Goal: Task Accomplishment & Management: Use online tool/utility

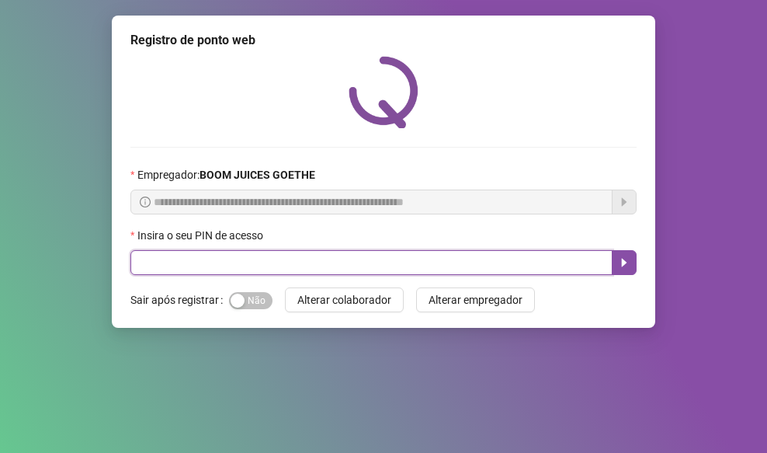
click at [196, 260] on input "text" at bounding box center [371, 262] width 482 height 25
type input "****"
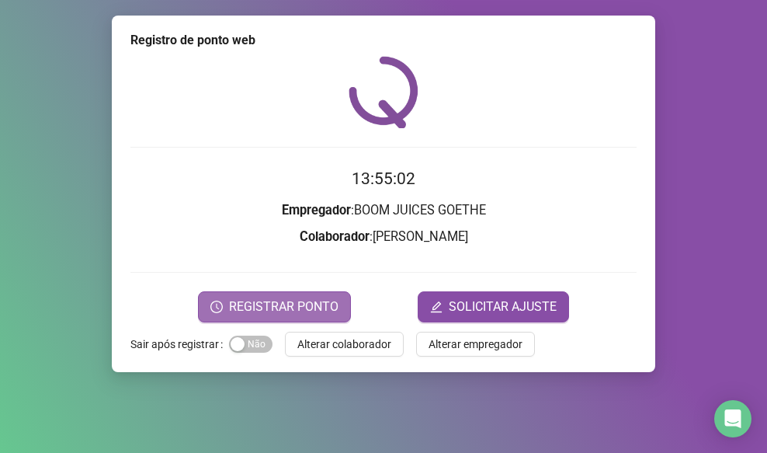
click at [299, 302] on span "REGISTRAR PONTO" at bounding box center [283, 306] width 109 height 19
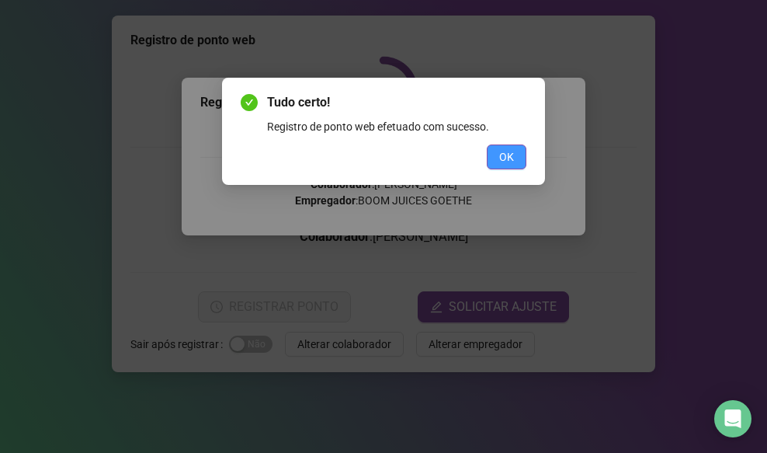
click at [502, 154] on span "OK" at bounding box center [506, 156] width 15 height 17
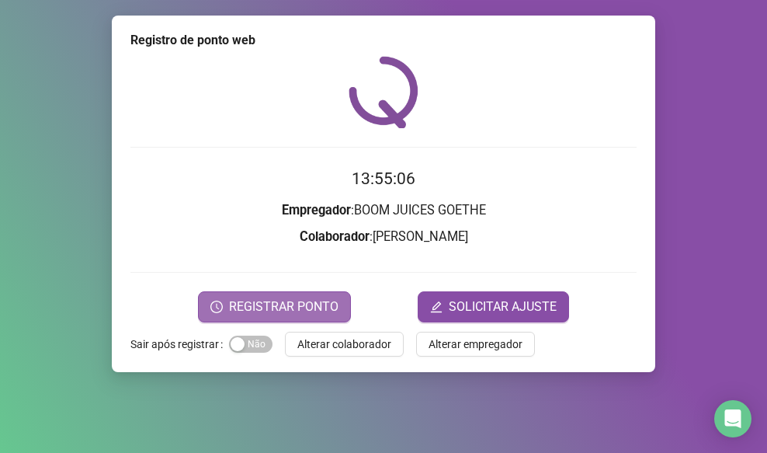
click at [331, 307] on span "REGISTRAR PONTO" at bounding box center [283, 306] width 109 height 19
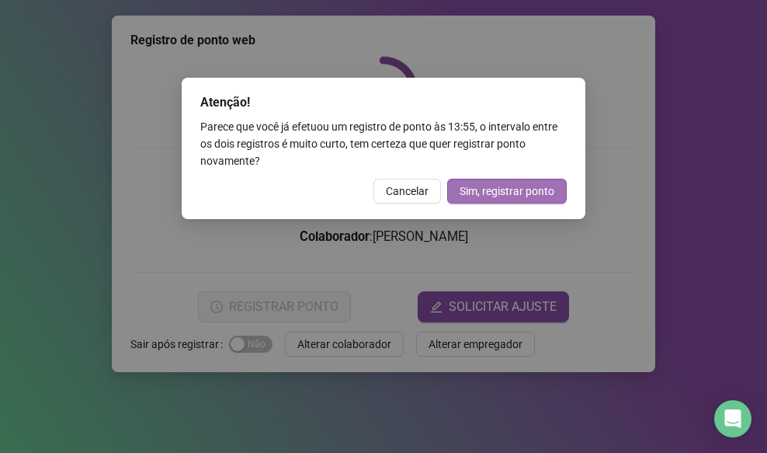
click at [463, 194] on span "Sim, registrar ponto" at bounding box center [507, 190] width 95 height 17
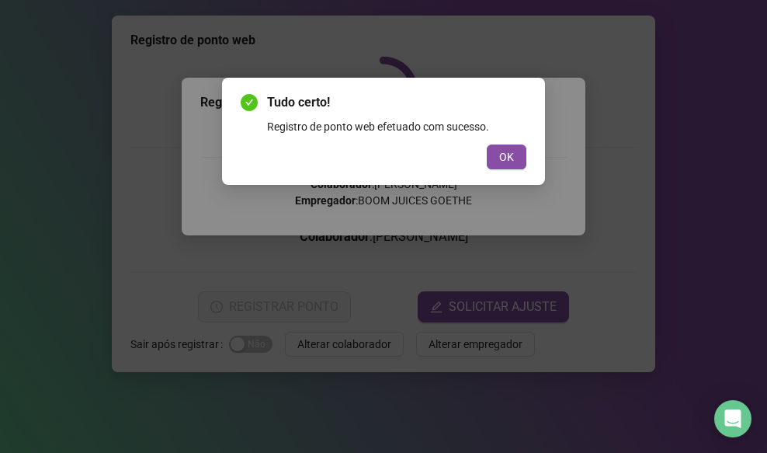
drag, startPoint x: 498, startPoint y: 149, endPoint x: 470, endPoint y: 168, distance: 33.4
click at [498, 149] on button "OK" at bounding box center [507, 156] width 40 height 25
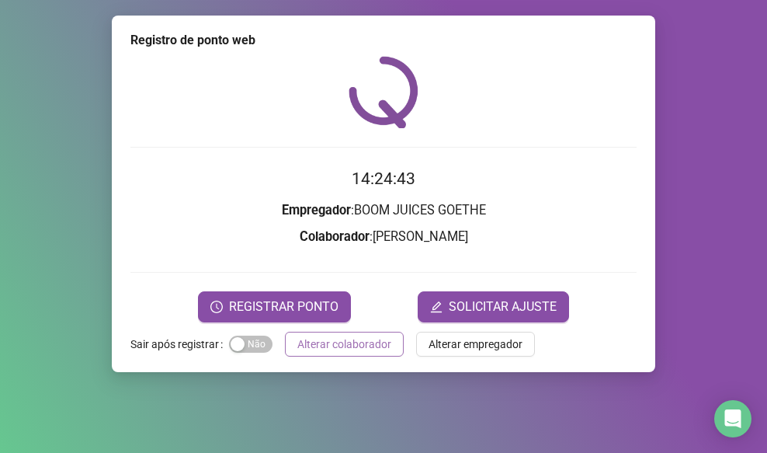
click at [378, 350] on span "Alterar colaborador" at bounding box center [344, 343] width 94 height 17
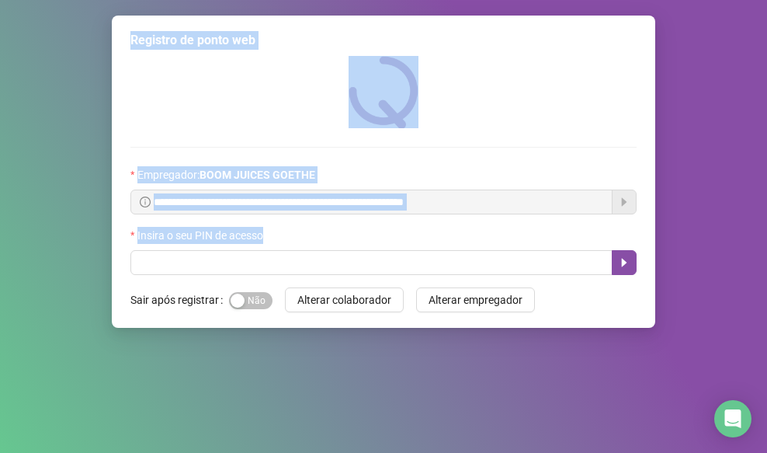
drag, startPoint x: 123, startPoint y: 489, endPoint x: 223, endPoint y: 401, distance: 133.7
click at [183, 432] on div "**********" at bounding box center [383, 226] width 767 height 453
